Goal: Transaction & Acquisition: Purchase product/service

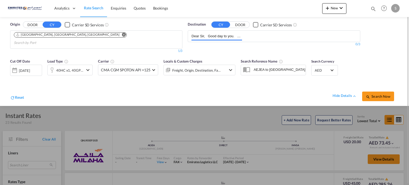
drag, startPoint x: 241, startPoint y: 34, endPoint x: 184, endPoint y: 43, distance: 57.2
click at [156, 40] on div "Origin DOOR CY Carrier SD Services [GEOGRAPHIC_DATA], [GEOGRAPHIC_DATA], [GEOGR…" at bounding box center [204, 36] width 398 height 39
click at [196, 35] on input "ject to [GEOGRAPHIC_DATA] local charges of USD 850/40HC. POL : [GEOGRAPHIC_DATA…" at bounding box center [216, 36] width 51 height 9
click at [243, 34] on md-chips-wrap "ject to [GEOGRAPHIC_DATA] local charges of USD 850/40HC. POL : [GEOGRAPHIC_DATA…" at bounding box center [218, 36] width 54 height 10
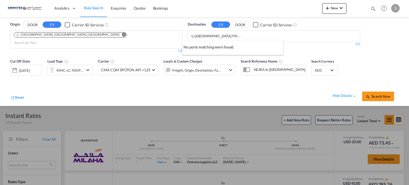
type input "LI,[GEOGRAPHIC_DATA] POD : [GEOGRAPHIC_DATA],[GEOGRAPHIC_DATA] MSC Ocean Freigh…"
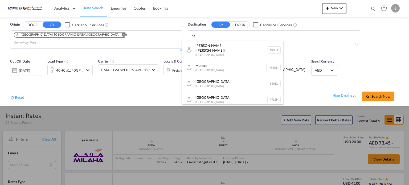
type input "n"
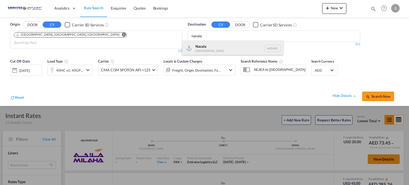
type input "nacala"
click at [204, 48] on div "Nacala [GEOGRAPHIC_DATA] MZMNC" at bounding box center [232, 48] width 101 height 16
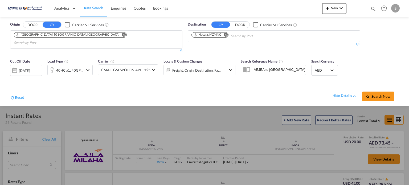
click at [379, 94] on span "Search Now" at bounding box center [378, 96] width 24 height 4
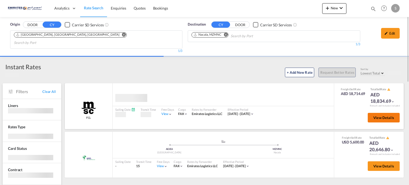
click at [376, 116] on span "View Details" at bounding box center [383, 118] width 21 height 4
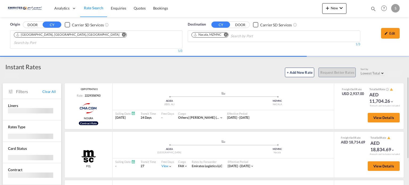
scroll to position [53, 0]
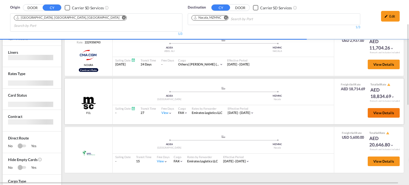
click at [386, 111] on span "View Details" at bounding box center [383, 113] width 21 height 4
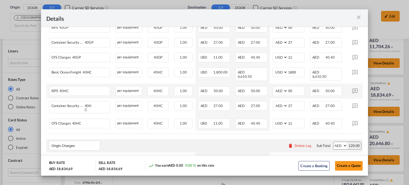
scroll to position [240, 0]
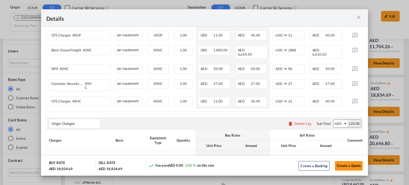
click at [357, 19] on md-icon "icon-close m-3 fg-AAA8AD cursor" at bounding box center [359, 17] width 6 height 6
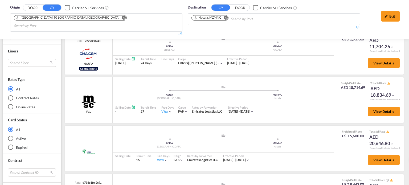
scroll to position [105, 0]
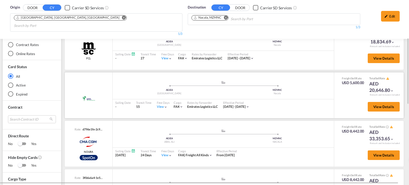
click at [159, 105] on div "View" at bounding box center [162, 107] width 11 height 5
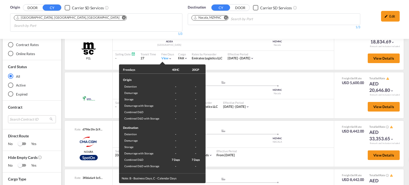
click at [273, 111] on div "Freedays 40HC 20GP Origin Detention - - Demurrage - - Storage - - Demurrage wit…" at bounding box center [204, 92] width 409 height 185
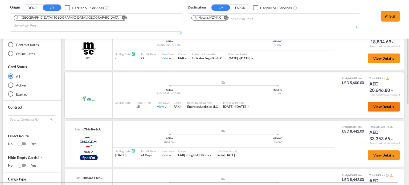
click at [368, 102] on button "View Details" at bounding box center [384, 107] width 32 height 10
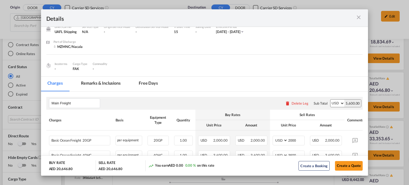
scroll to position [80, 0]
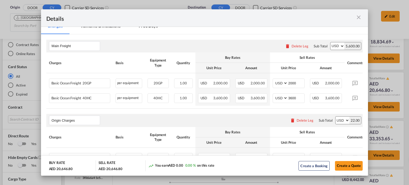
click at [360, 17] on md-icon "icon-close m-3 fg-AAA8AD cursor" at bounding box center [359, 17] width 6 height 6
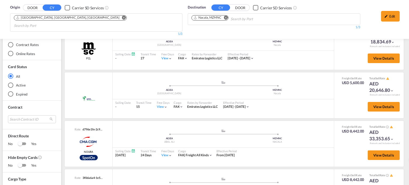
scroll to position [158, 0]
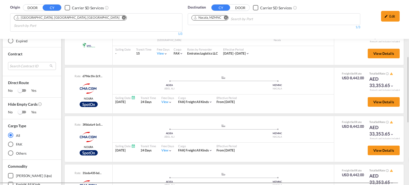
click at [226, 17] on md-icon "Remove" at bounding box center [226, 18] width 4 height 4
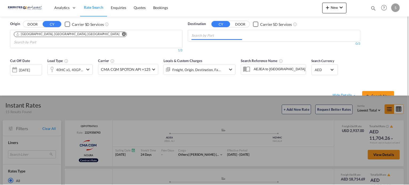
scroll to position [0, 0]
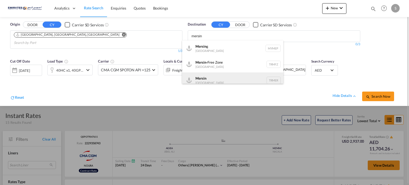
type input "mersin"
click at [213, 81] on div "Mersin [GEOGRAPHIC_DATA] TRMER" at bounding box center [232, 80] width 101 height 16
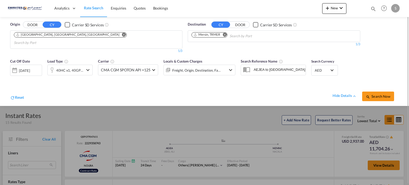
click at [379, 94] on span "Search Now" at bounding box center [378, 96] width 24 height 4
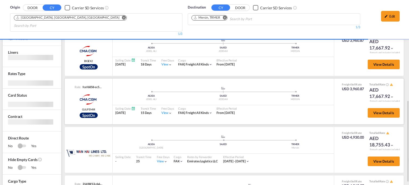
scroll to position [107, 0]
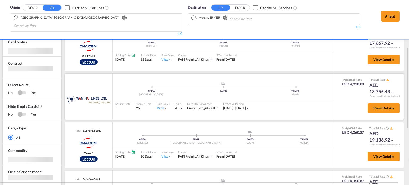
click at [160, 106] on div "View" at bounding box center [162, 108] width 11 height 5
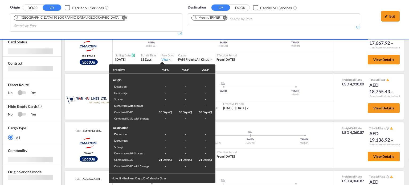
click at [267, 113] on div "Freedays 40HC 40GP 20GP Origin Detention - - - Demurrage - - - Storage - - - De…" at bounding box center [204, 92] width 409 height 185
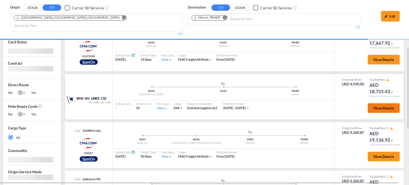
click at [371, 103] on button "View Details" at bounding box center [384, 108] width 32 height 10
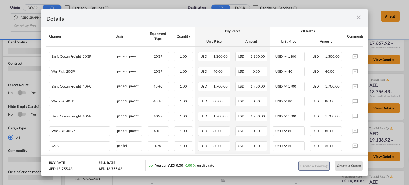
click at [359, 16] on md-icon "icon-close m-3 fg-AAA8AD cursor" at bounding box center [359, 17] width 6 height 6
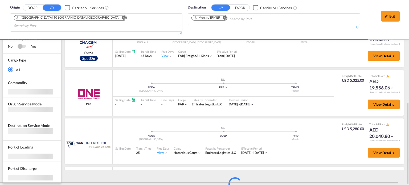
scroll to position [80, 0]
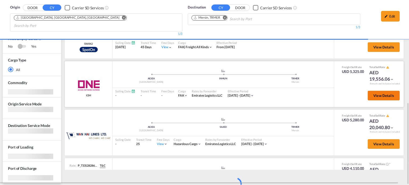
click at [377, 91] on button "View Details" at bounding box center [384, 96] width 32 height 10
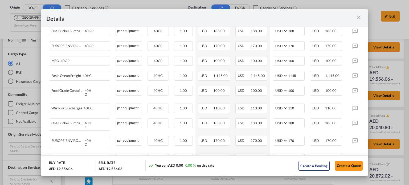
scroll to position [313, 0]
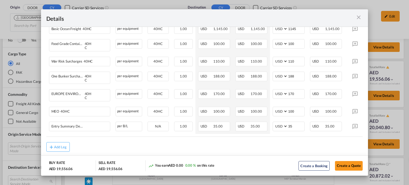
click at [359, 18] on md-icon "icon-close m-3 fg-AAA8AD cursor" at bounding box center [359, 17] width 6 height 6
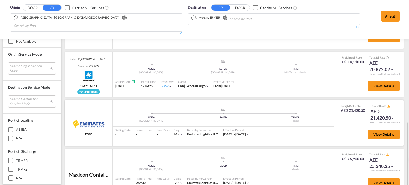
scroll to position [340, 0]
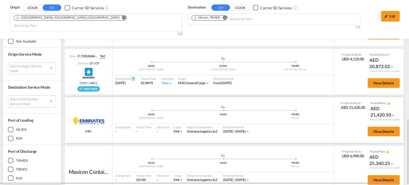
click at [364, 125] on div "View Details" at bounding box center [382, 132] width 36 height 15
click at [373, 129] on span "View Details" at bounding box center [383, 131] width 21 height 4
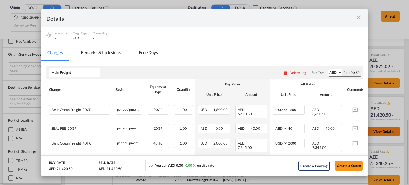
scroll to position [80, 0]
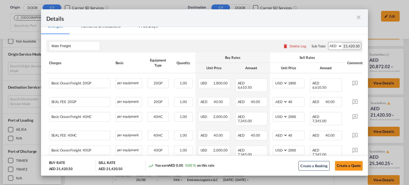
click at [359, 17] on md-icon "icon-close m-3 fg-AAA8AD cursor" at bounding box center [359, 17] width 6 height 6
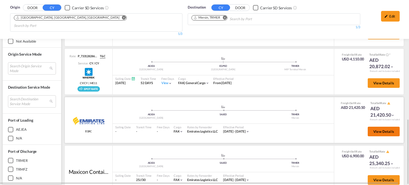
click at [374, 127] on button "View Details" at bounding box center [384, 132] width 32 height 10
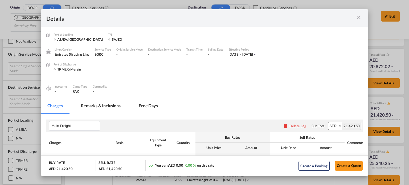
click at [359, 15] on md-icon "icon-close m-3 fg-AAA8AD cursor" at bounding box center [359, 17] width 6 height 6
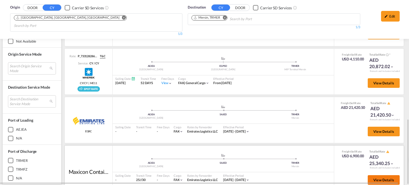
click at [375, 178] on span "View Details" at bounding box center [383, 180] width 21 height 4
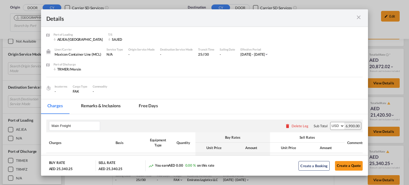
scroll to position [75, 0]
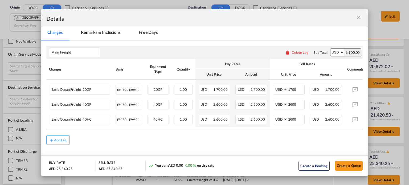
click at [359, 17] on md-icon "icon-close m-3 fg-AAA8AD cursor" at bounding box center [359, 17] width 6 height 6
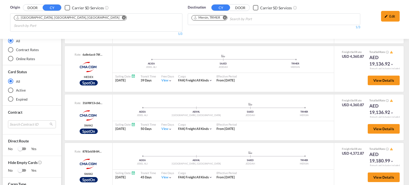
scroll to position [0, 0]
